Goal: Task Accomplishment & Management: Complete application form

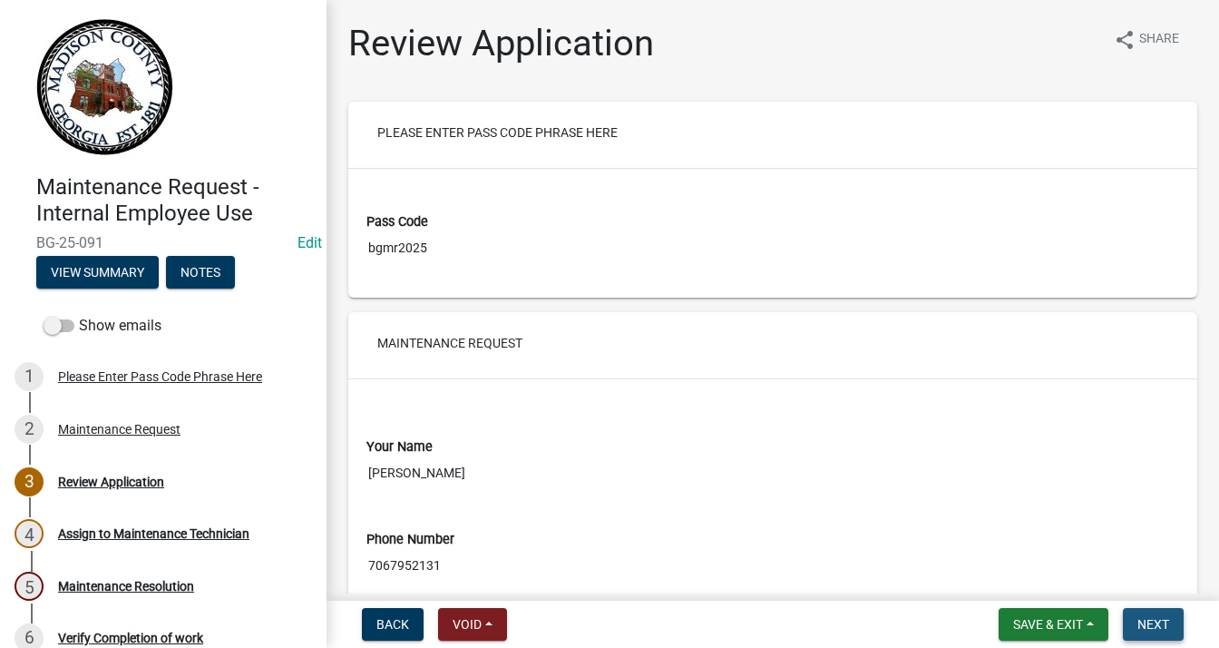
click at [1152, 621] on span "Next" at bounding box center [1154, 624] width 32 height 15
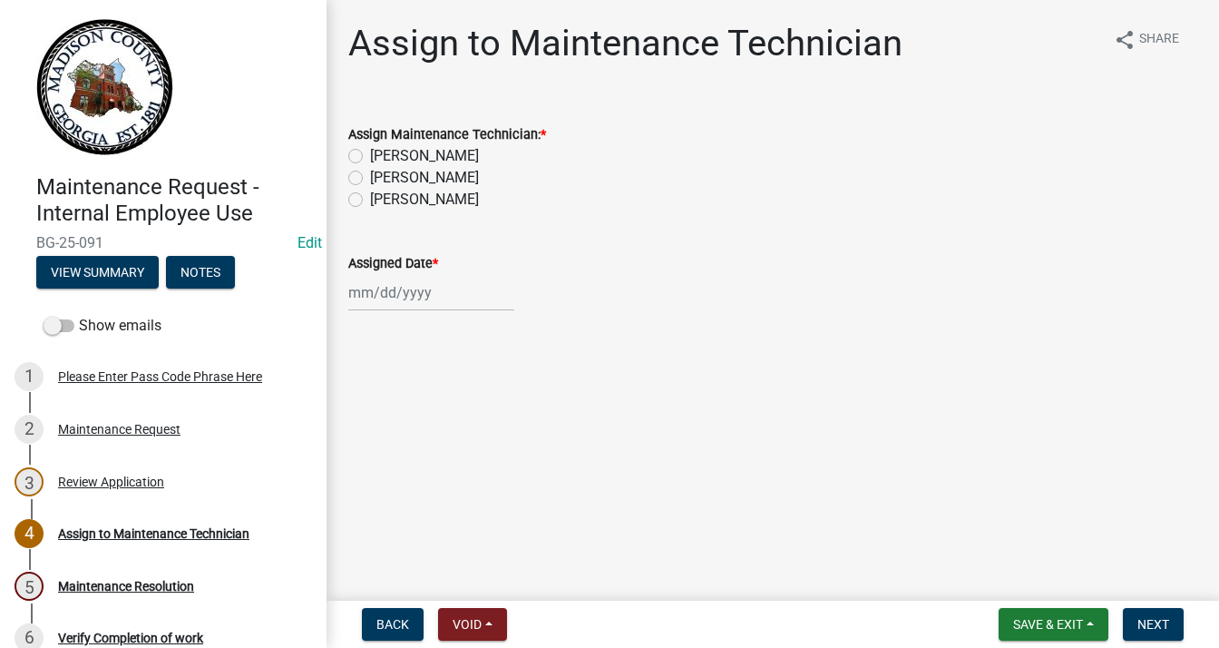
click at [370, 151] on label "[PERSON_NAME]" at bounding box center [424, 156] width 109 height 22
click at [370, 151] on input "[PERSON_NAME]" at bounding box center [376, 151] width 12 height 12
radio input "true"
click at [381, 288] on div at bounding box center [431, 292] width 166 height 37
select select "9"
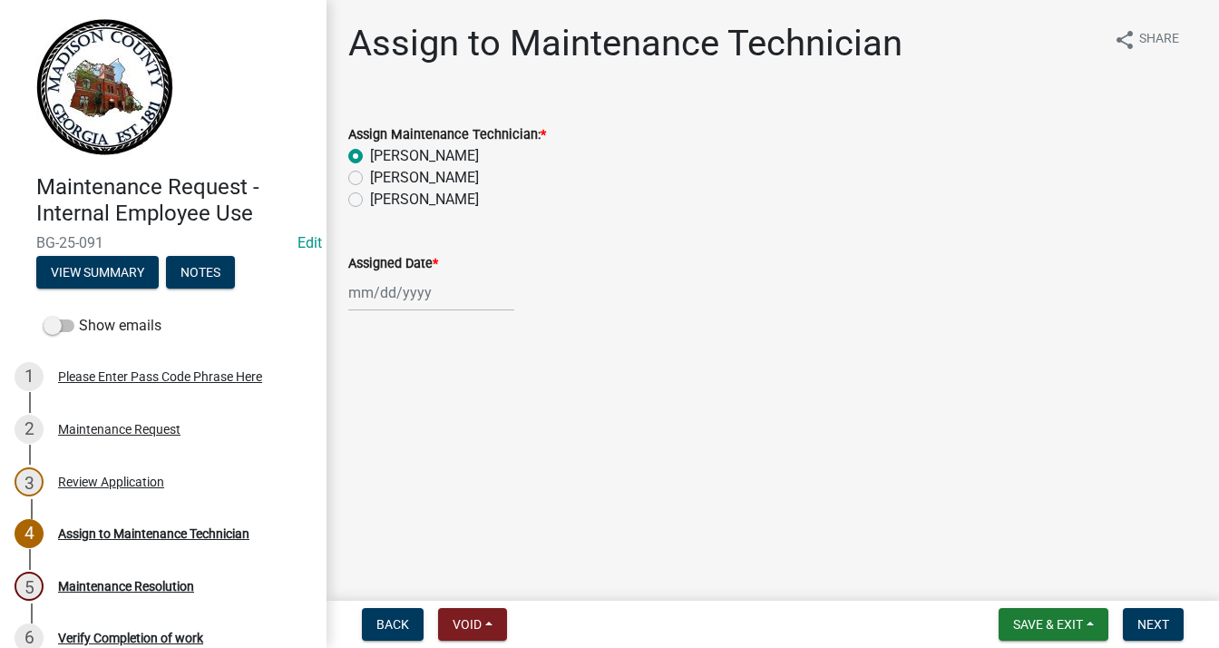
select select "2025"
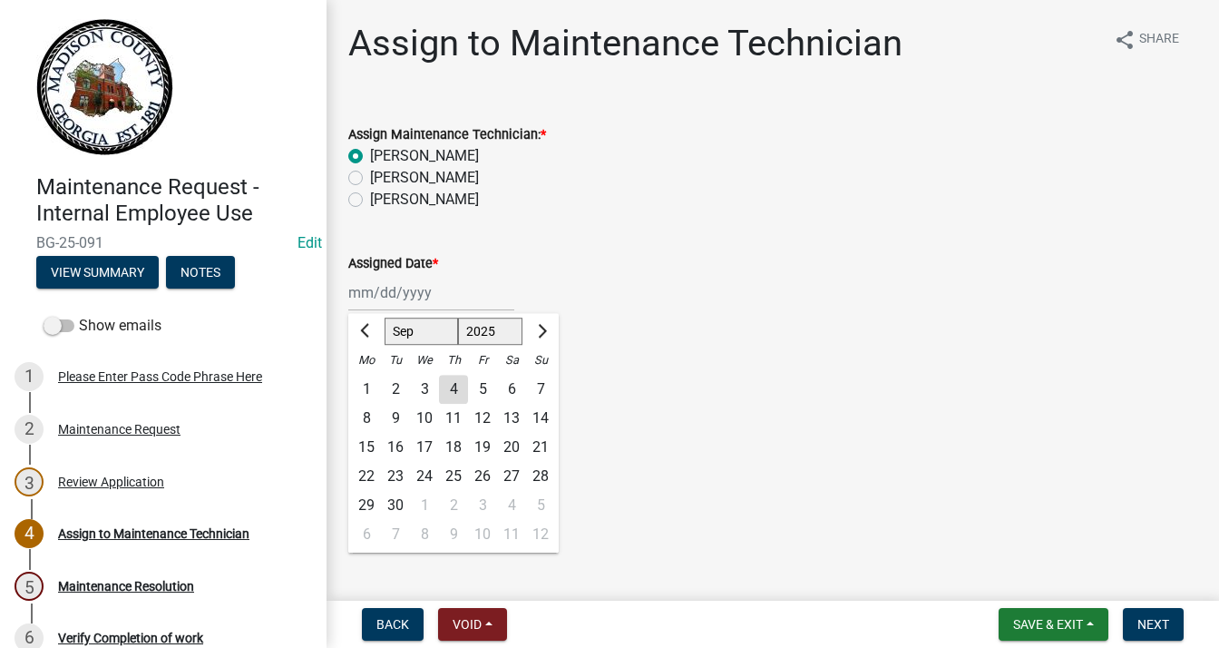
click at [457, 390] on div "4" at bounding box center [453, 389] width 29 height 29
type input "[DATE]"
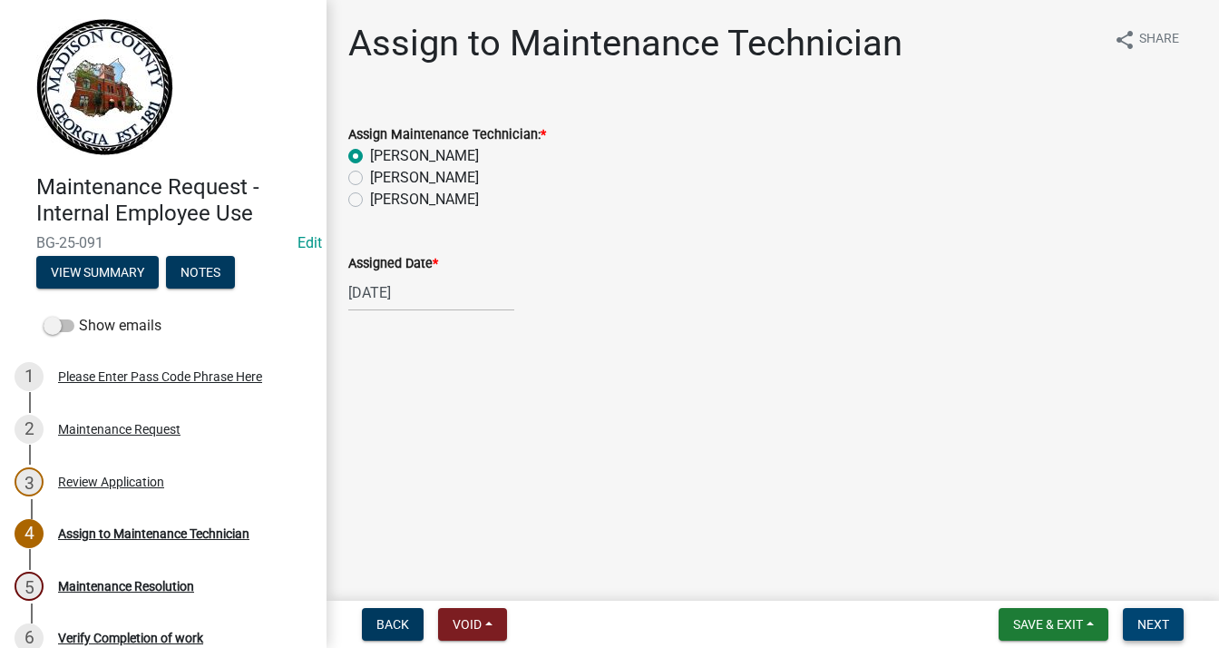
click at [1149, 617] on span "Next" at bounding box center [1154, 624] width 32 height 15
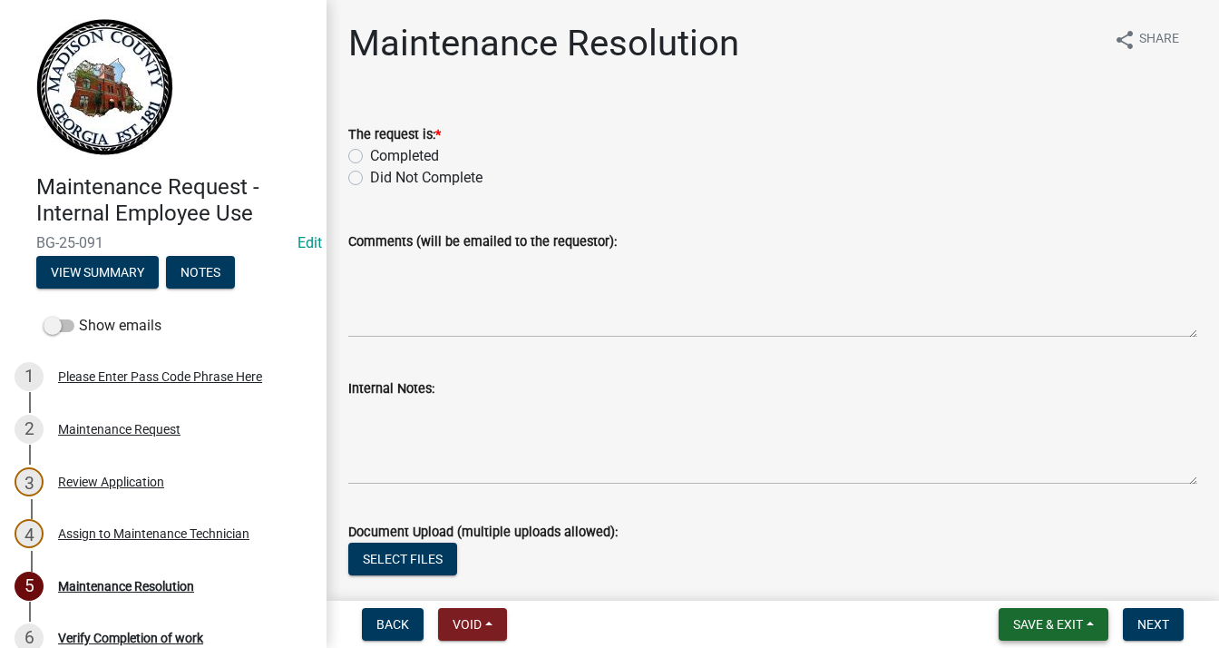
click at [1071, 611] on button "Save & Exit" at bounding box center [1054, 624] width 110 height 33
click at [1027, 571] on button "Save & Exit" at bounding box center [1035, 577] width 145 height 44
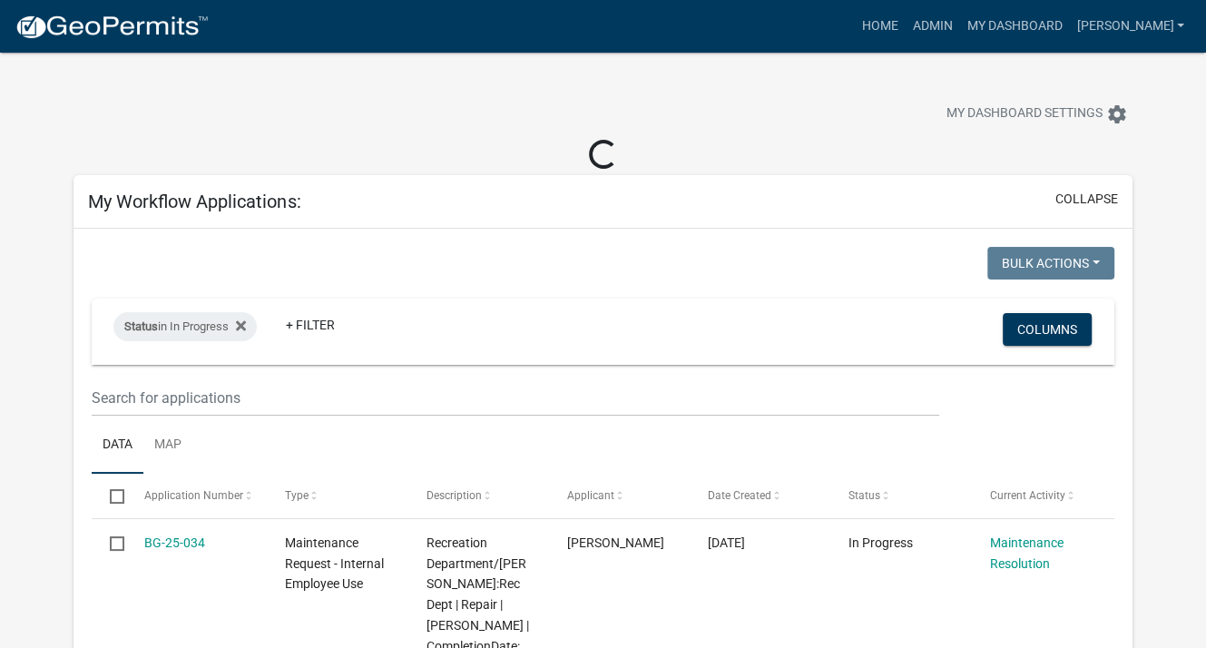
select select "3: 100"
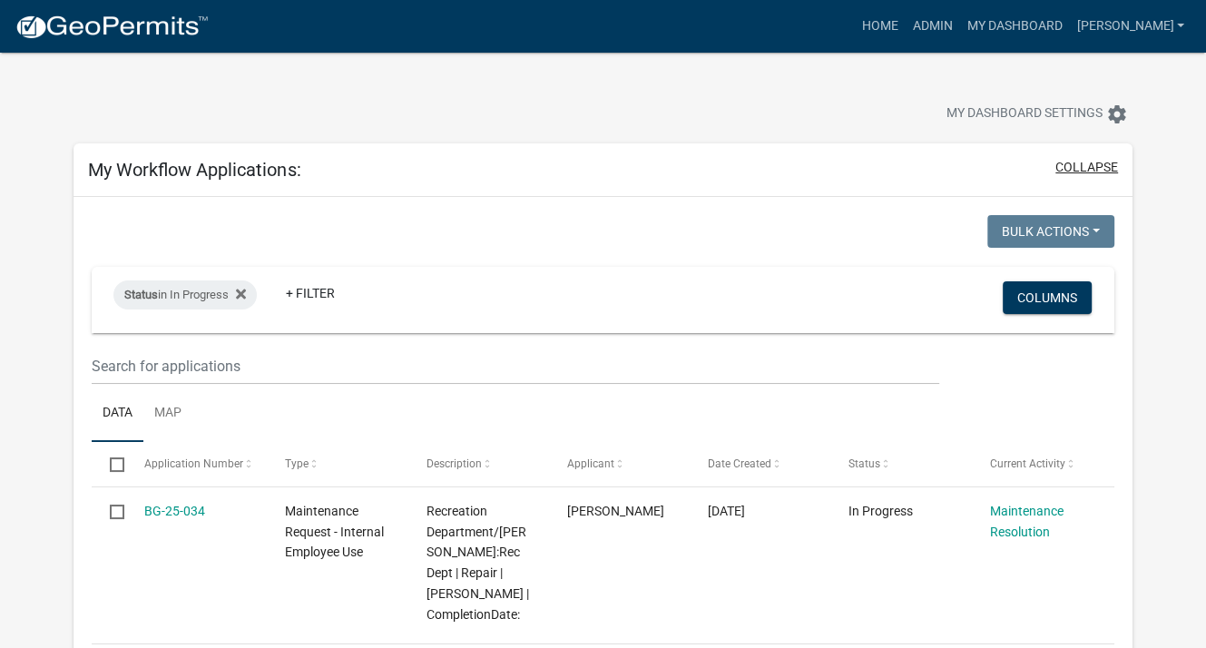
click at [1070, 164] on button "collapse" at bounding box center [1086, 167] width 63 height 19
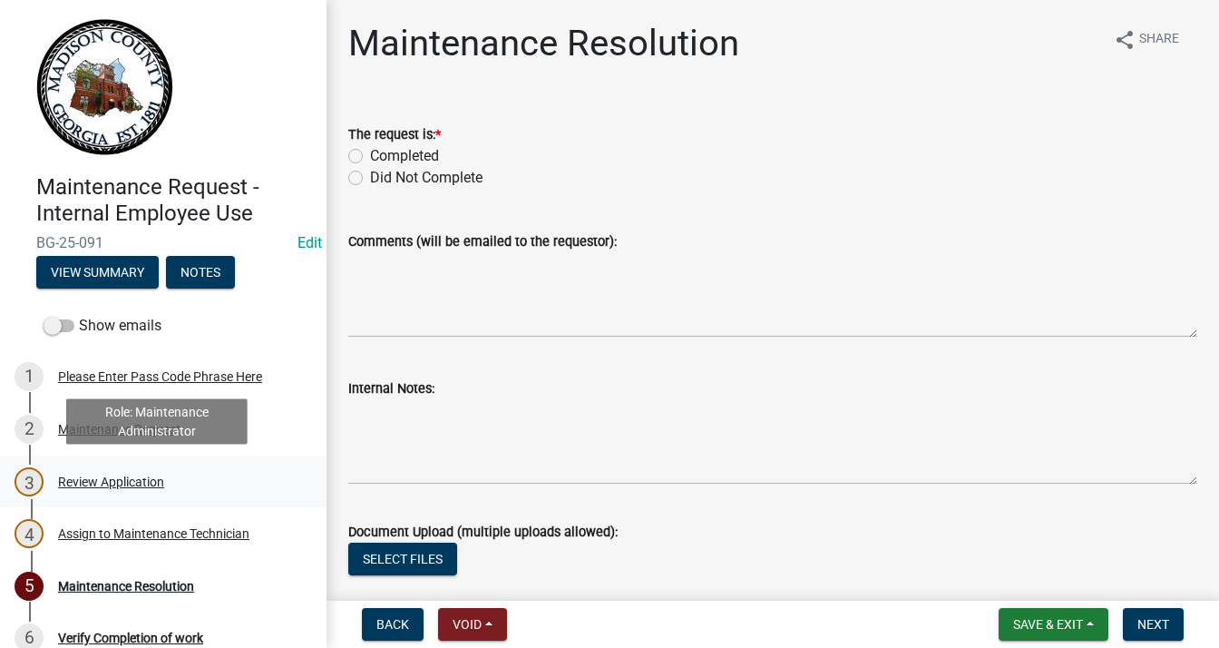
click at [123, 476] on div "Review Application" at bounding box center [111, 481] width 106 height 13
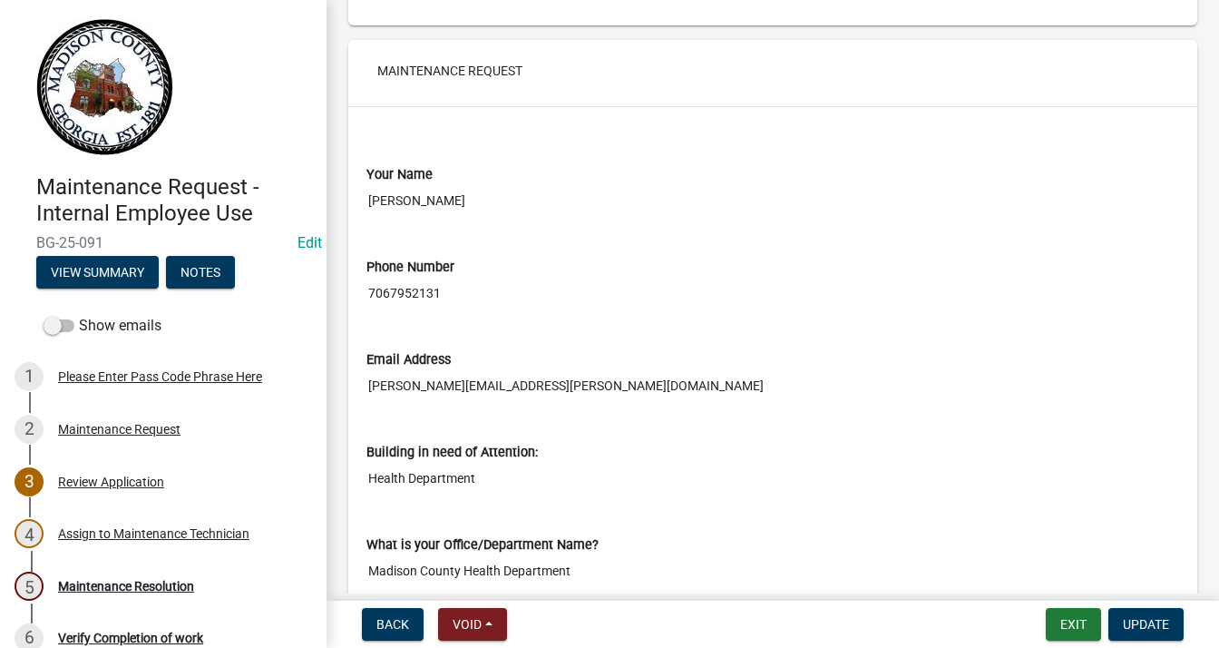
scroll to position [272, 0]
click at [1127, 614] on button "Update" at bounding box center [1146, 624] width 75 height 33
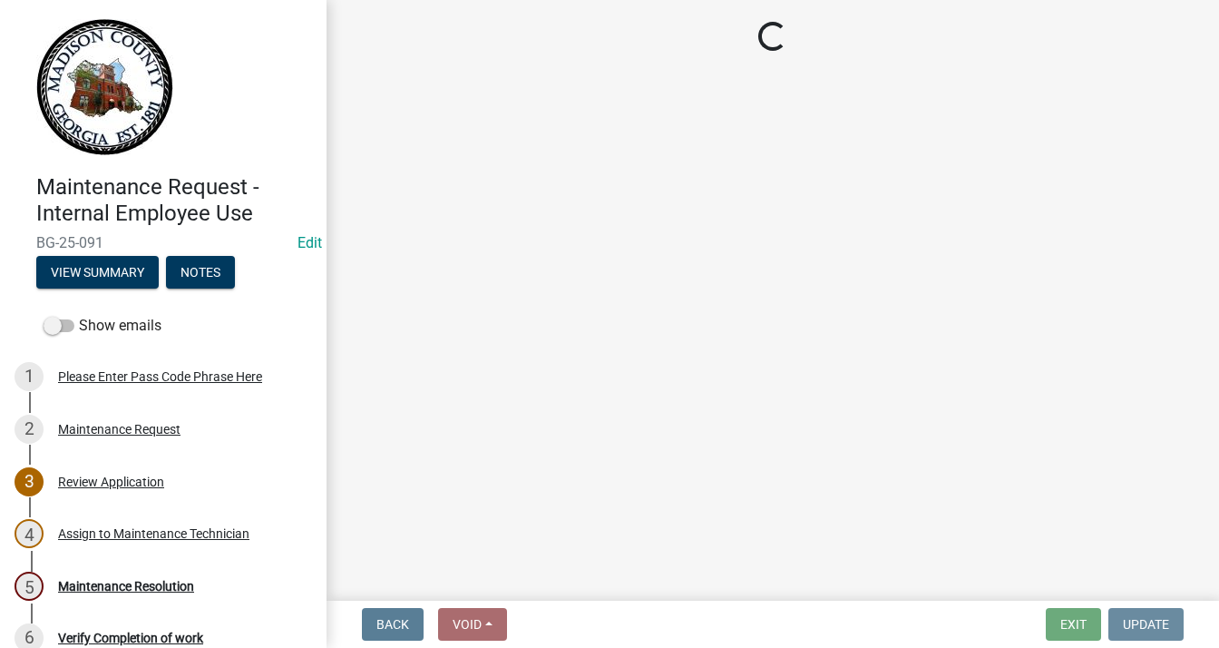
scroll to position [0, 0]
